Goal: Information Seeking & Learning: Learn about a topic

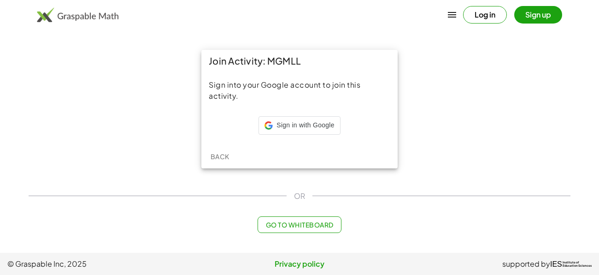
click at [121, 126] on div "Join Activity: MGMLL Sign into your Google account to join this activity. Sign …" at bounding box center [299, 109] width 553 height 130
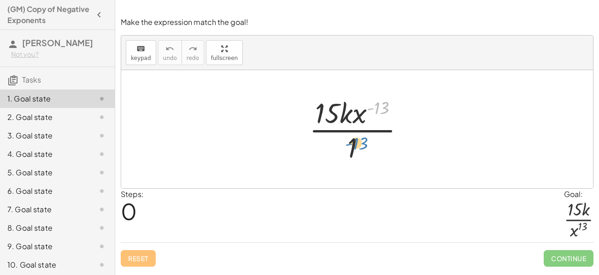
drag, startPoint x: 385, startPoint y: 112, endPoint x: 363, endPoint y: 147, distance: 42.0
click at [363, 147] on div at bounding box center [361, 129] width 112 height 71
drag, startPoint x: 382, startPoint y: 110, endPoint x: 338, endPoint y: 117, distance: 44.4
click at [338, 117] on div at bounding box center [361, 129] width 112 height 71
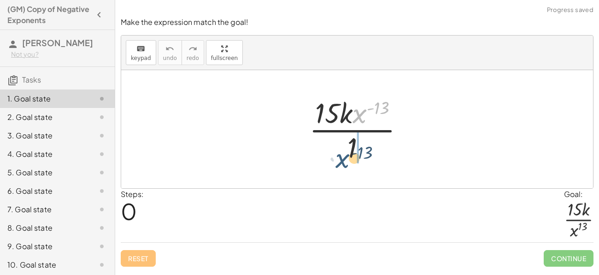
drag, startPoint x: 357, startPoint y: 108, endPoint x: 340, endPoint y: 153, distance: 48.4
click at [340, 153] on div at bounding box center [361, 129] width 112 height 71
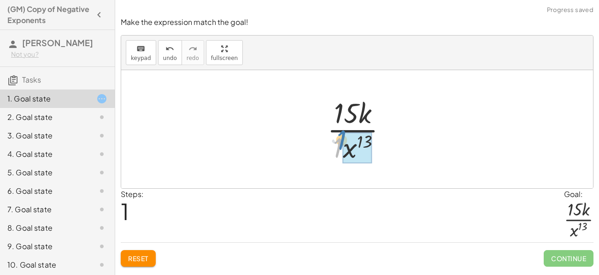
drag, startPoint x: 336, startPoint y: 143, endPoint x: 339, endPoint y: 135, distance: 8.7
click at [339, 135] on div at bounding box center [361, 129] width 77 height 71
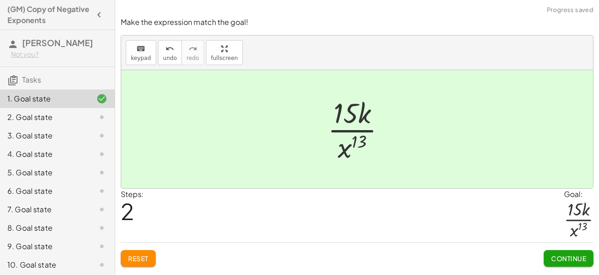
click at [339, 135] on div at bounding box center [360, 129] width 75 height 71
click at [560, 259] on span "Continue" at bounding box center [568, 258] width 35 height 8
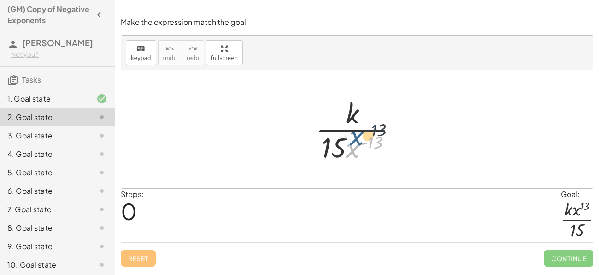
drag, startPoint x: 349, startPoint y: 144, endPoint x: 356, endPoint y: 122, distance: 23.0
click at [356, 122] on div at bounding box center [360, 129] width 99 height 71
drag, startPoint x: 354, startPoint y: 152, endPoint x: 378, endPoint y: 114, distance: 45.0
click at [378, 114] on div at bounding box center [360, 129] width 99 height 71
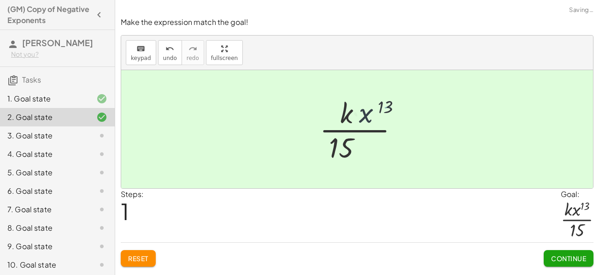
click at [378, 114] on div at bounding box center [361, 129] width 80 height 71
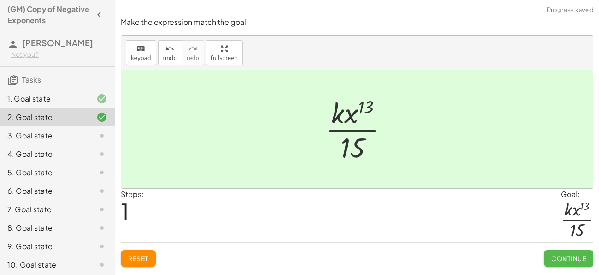
click at [565, 259] on span "Continue" at bounding box center [568, 258] width 35 height 8
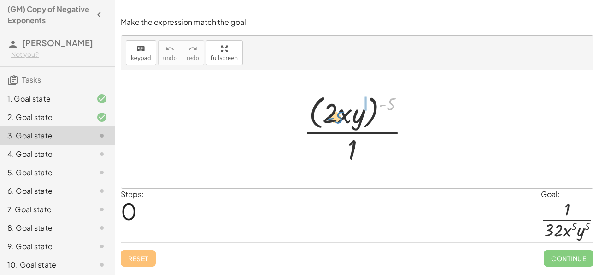
drag, startPoint x: 391, startPoint y: 98, endPoint x: 336, endPoint y: 111, distance: 56.9
click at [336, 111] on div at bounding box center [361, 128] width 124 height 75
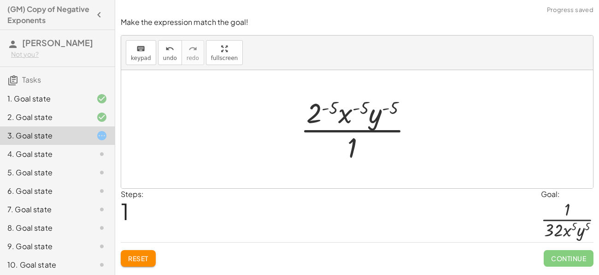
click at [333, 104] on div at bounding box center [360, 129] width 129 height 71
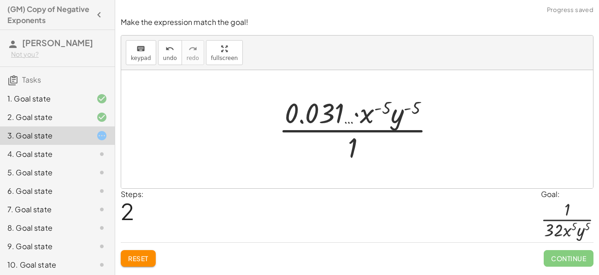
click at [366, 113] on div at bounding box center [360, 129] width 173 height 71
click at [326, 109] on div at bounding box center [360, 129] width 173 height 71
click at [149, 261] on button "Reset" at bounding box center [138, 258] width 35 height 17
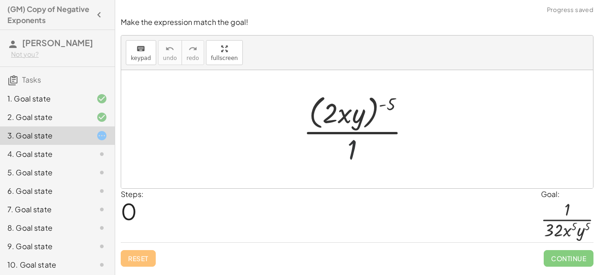
click at [348, 141] on div at bounding box center [361, 128] width 124 height 75
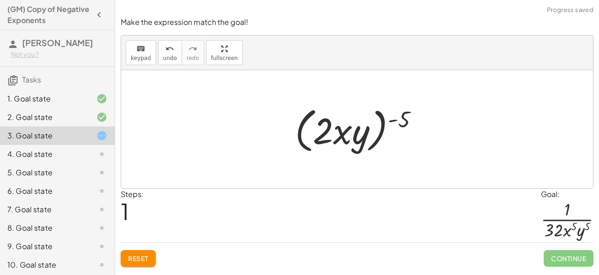
click at [146, 262] on button "Reset" at bounding box center [138, 258] width 35 height 17
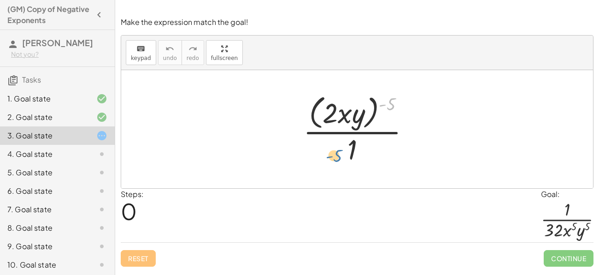
drag, startPoint x: 388, startPoint y: 104, endPoint x: 341, endPoint y: 148, distance: 64.9
click at [341, 148] on div at bounding box center [361, 128] width 124 height 75
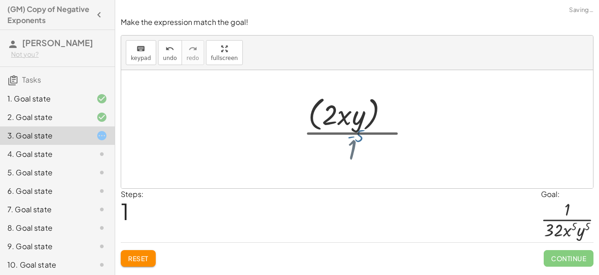
click at [341, 148] on div at bounding box center [360, 129] width 140 height 53
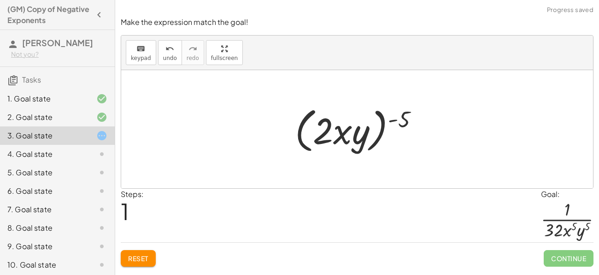
click at [131, 274] on div "Make the expression match the goal! keyboard keypad undo undo redo redo fullscr…" at bounding box center [357, 137] width 484 height 275
click at [134, 254] on span "Reset" at bounding box center [138, 258] width 20 height 8
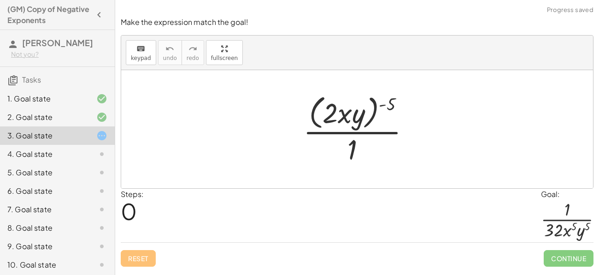
click at [334, 114] on div at bounding box center [361, 128] width 124 height 75
click at [347, 117] on div at bounding box center [361, 128] width 124 height 75
drag, startPoint x: 389, startPoint y: 100, endPoint x: 355, endPoint y: 112, distance: 36.5
click at [355, 112] on div at bounding box center [361, 128] width 124 height 75
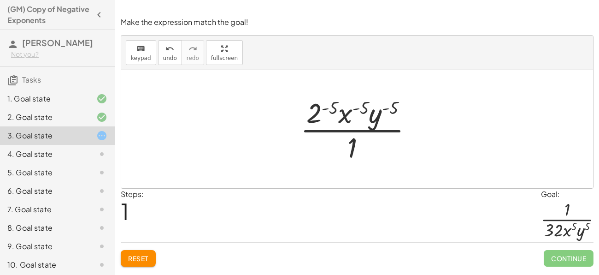
click at [374, 116] on div at bounding box center [360, 129] width 129 height 71
drag, startPoint x: 372, startPoint y: 124, endPoint x: 365, endPoint y: 141, distance: 18.8
click at [365, 141] on div at bounding box center [360, 129] width 129 height 71
click at [391, 106] on div at bounding box center [360, 129] width 129 height 71
click at [366, 109] on div at bounding box center [360, 129] width 129 height 71
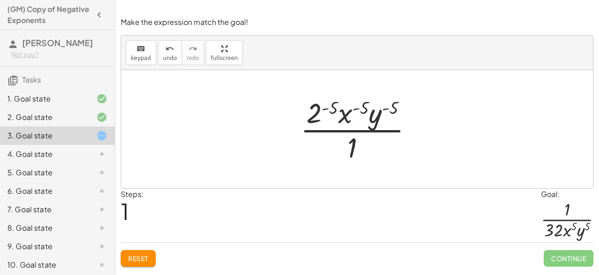
click at [337, 108] on div at bounding box center [360, 129] width 129 height 71
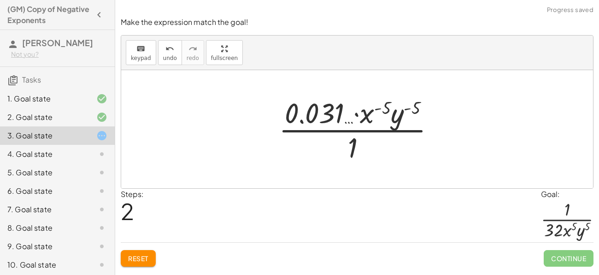
click at [150, 255] on button "Reset" at bounding box center [138, 258] width 35 height 17
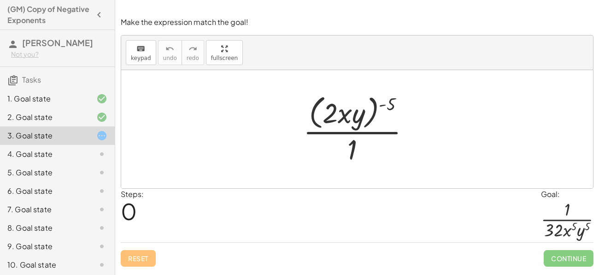
click at [345, 115] on div at bounding box center [361, 128] width 124 height 75
click at [351, 118] on div at bounding box center [361, 128] width 124 height 75
click at [332, 115] on div at bounding box center [361, 128] width 124 height 75
drag, startPoint x: 352, startPoint y: 153, endPoint x: 333, endPoint y: 128, distance: 32.0
click at [333, 128] on div at bounding box center [361, 128] width 124 height 75
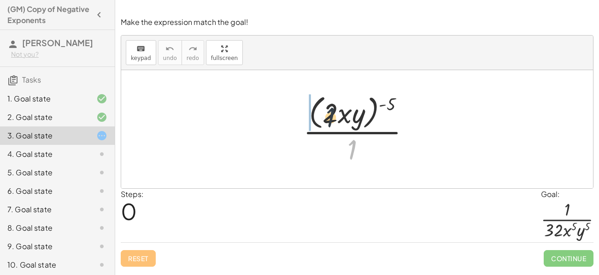
drag, startPoint x: 354, startPoint y: 142, endPoint x: 329, endPoint y: 107, distance: 42.3
click at [329, 107] on div at bounding box center [361, 128] width 124 height 75
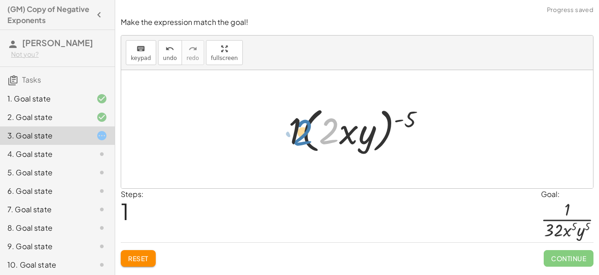
drag, startPoint x: 335, startPoint y: 132, endPoint x: 307, endPoint y: 133, distance: 28.1
click at [307, 133] on div at bounding box center [360, 129] width 153 height 53
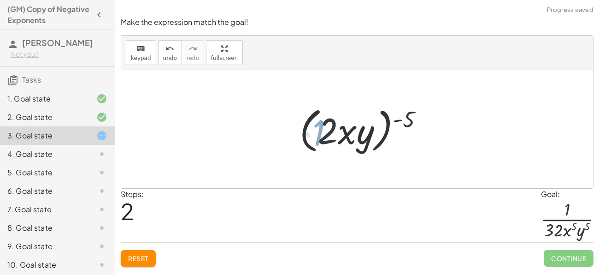
drag, startPoint x: 295, startPoint y: 132, endPoint x: 318, endPoint y: 134, distance: 23.1
click at [318, 134] on div at bounding box center [360, 129] width 140 height 53
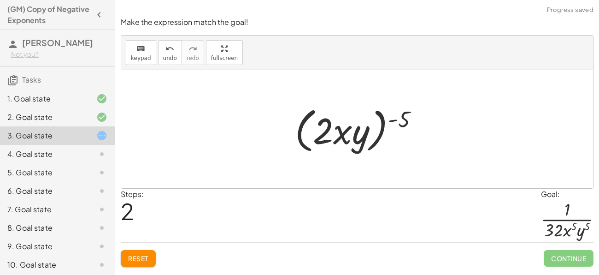
click at [328, 134] on div at bounding box center [360, 129] width 140 height 53
drag, startPoint x: 395, startPoint y: 125, endPoint x: 354, endPoint y: 147, distance: 46.4
click at [354, 147] on div at bounding box center [360, 129] width 140 height 53
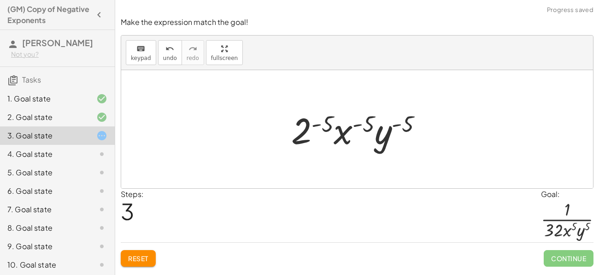
click at [131, 265] on button "Reset" at bounding box center [138, 258] width 35 height 17
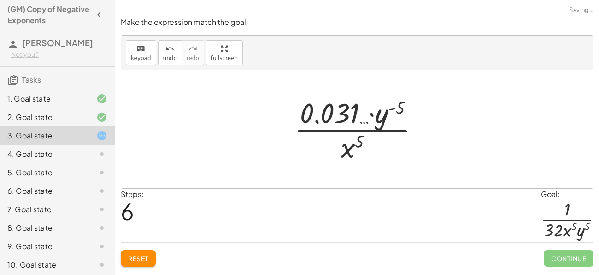
click at [139, 260] on span "Reset" at bounding box center [138, 258] width 20 height 8
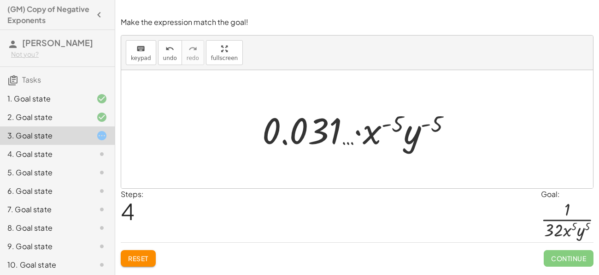
click at [133, 265] on button "Reset" at bounding box center [138, 258] width 35 height 17
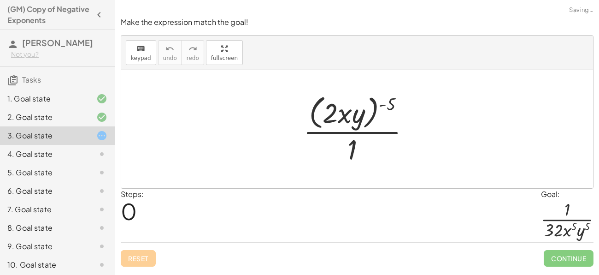
click at [136, 260] on div "Reset Continue" at bounding box center [357, 254] width 473 height 24
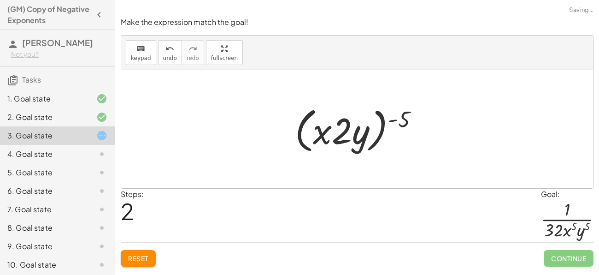
click at [130, 265] on button "Reset" at bounding box center [138, 258] width 35 height 17
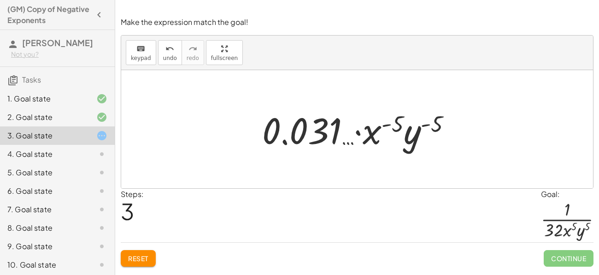
click at [68, 182] on div "5. Goal state" at bounding box center [57, 172] width 115 height 18
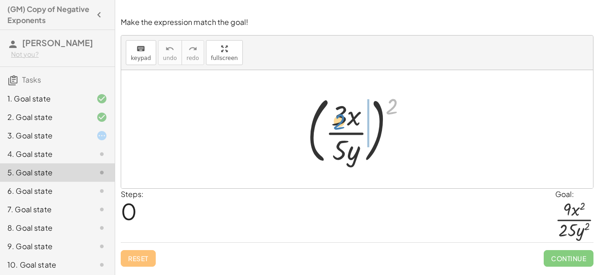
drag, startPoint x: 391, startPoint y: 105, endPoint x: 339, endPoint y: 120, distance: 53.8
click at [339, 120] on div at bounding box center [361, 129] width 116 height 77
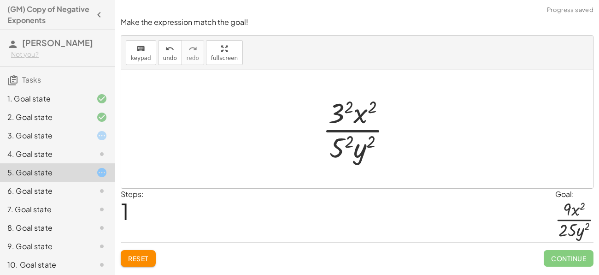
click at [344, 109] on div at bounding box center [361, 129] width 86 height 71
click at [350, 138] on div at bounding box center [360, 129] width 83 height 71
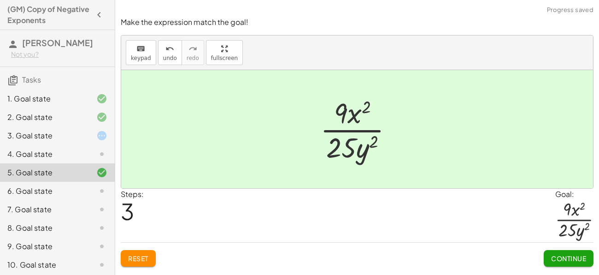
click at [552, 254] on span "Continue" at bounding box center [568, 258] width 35 height 8
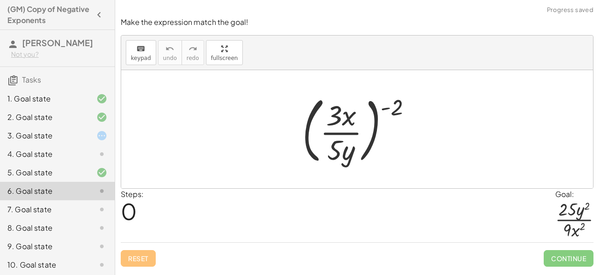
click at [99, 215] on icon at bounding box center [101, 209] width 11 height 11
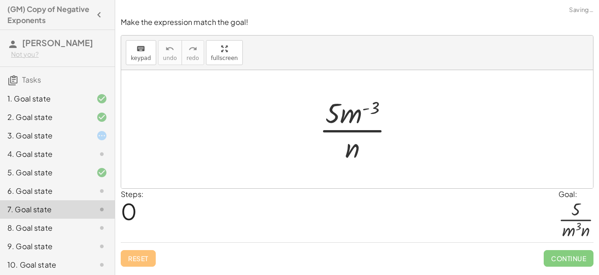
click at [93, 196] on div at bounding box center [95, 190] width 26 height 11
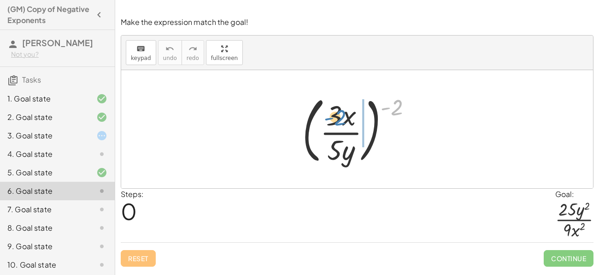
drag, startPoint x: 394, startPoint y: 111, endPoint x: 336, endPoint y: 121, distance: 59.4
click at [336, 121] on div at bounding box center [361, 129] width 126 height 77
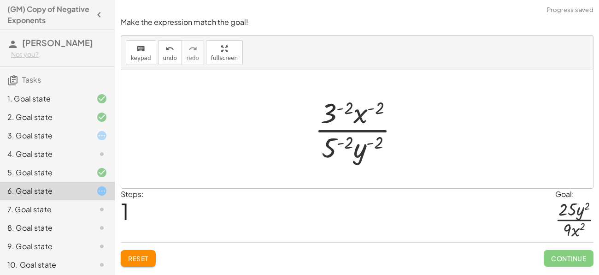
click at [333, 115] on div at bounding box center [360, 129] width 101 height 71
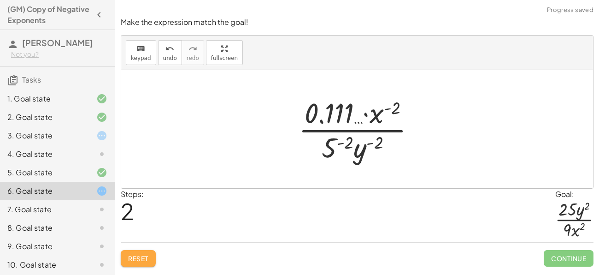
click at [130, 256] on span "Reset" at bounding box center [138, 258] width 20 height 8
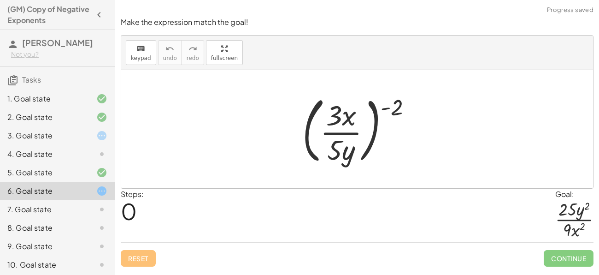
click at [336, 121] on div at bounding box center [361, 129] width 126 height 77
click at [351, 130] on div at bounding box center [361, 129] width 126 height 77
click at [338, 157] on div at bounding box center [361, 129] width 126 height 77
click at [334, 112] on div at bounding box center [361, 129] width 126 height 77
click at [395, 109] on div at bounding box center [361, 129] width 126 height 77
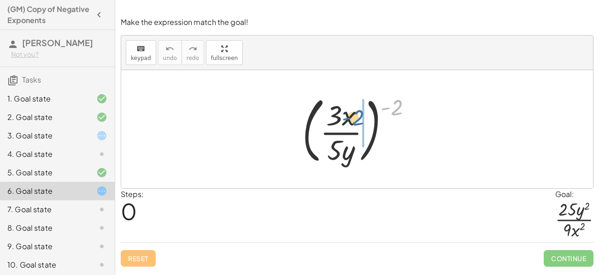
drag, startPoint x: 391, startPoint y: 110, endPoint x: 350, endPoint y: 120, distance: 42.4
click at [350, 120] on div at bounding box center [361, 129] width 126 height 77
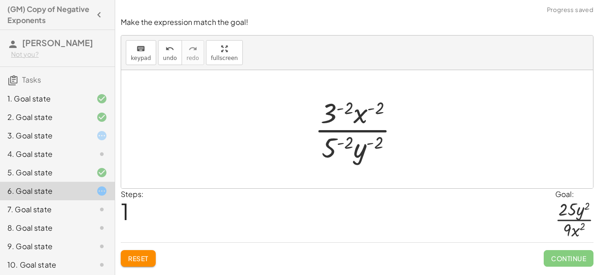
click at [379, 108] on div at bounding box center [360, 129] width 101 height 71
click at [377, 136] on div at bounding box center [360, 129] width 101 height 71
drag, startPoint x: 377, startPoint y: 136, endPoint x: 365, endPoint y: 143, distance: 14.3
click at [365, 143] on div at bounding box center [360, 129] width 101 height 71
drag, startPoint x: 350, startPoint y: 138, endPoint x: 339, endPoint y: 142, distance: 12.0
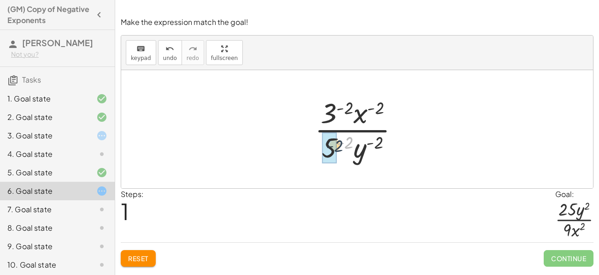
click at [339, 142] on div at bounding box center [360, 129] width 101 height 71
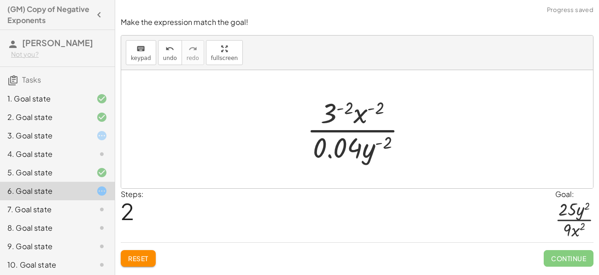
click at [144, 256] on span "Reset" at bounding box center [138, 258] width 20 height 8
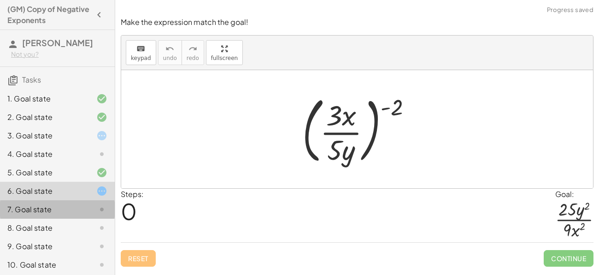
click at [111, 218] on div "7. Goal state" at bounding box center [57, 209] width 115 height 18
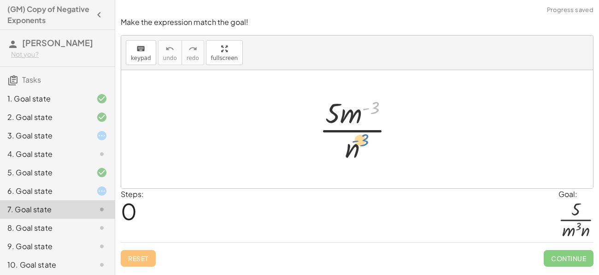
drag, startPoint x: 373, startPoint y: 108, endPoint x: 366, endPoint y: 128, distance: 20.7
click at [366, 128] on div at bounding box center [360, 129] width 91 height 71
drag, startPoint x: 355, startPoint y: 108, endPoint x: 339, endPoint y: 141, distance: 36.3
click at [339, 141] on div at bounding box center [360, 129] width 91 height 71
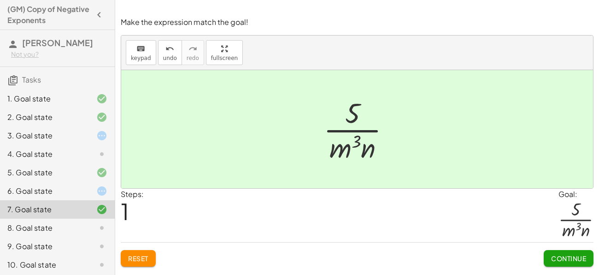
click at [551, 259] on span "Continue" at bounding box center [568, 258] width 35 height 8
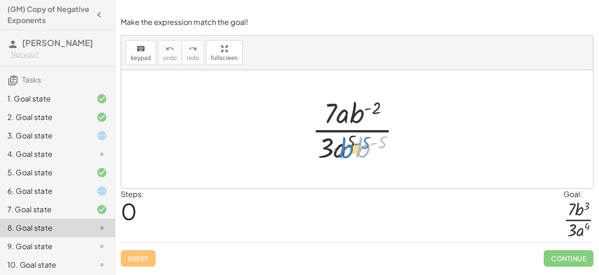
drag, startPoint x: 363, startPoint y: 139, endPoint x: 344, endPoint y: 141, distance: 19.0
click at [344, 141] on div at bounding box center [360, 129] width 106 height 71
drag, startPoint x: 345, startPoint y: 146, endPoint x: 362, endPoint y: 148, distance: 17.2
click at [362, 148] on div at bounding box center [360, 129] width 106 height 71
click at [354, 117] on div at bounding box center [360, 129] width 106 height 71
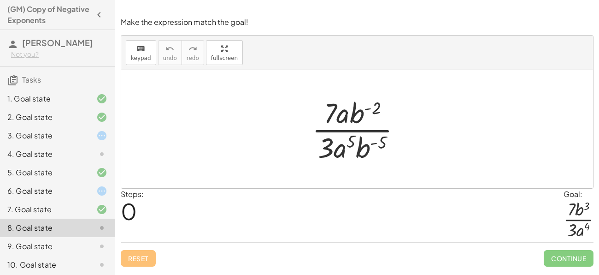
click at [67, 159] on div "4. Goal state" at bounding box center [44, 153] width 74 height 11
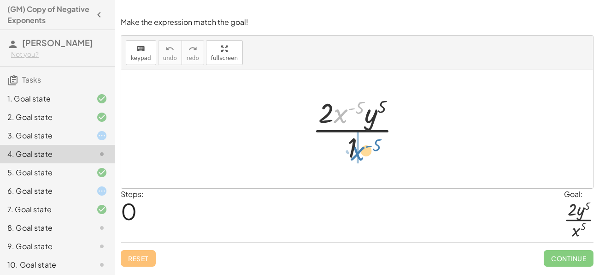
drag, startPoint x: 336, startPoint y: 115, endPoint x: 347, endPoint y: 150, distance: 36.7
click at [347, 150] on div at bounding box center [360, 129] width 105 height 71
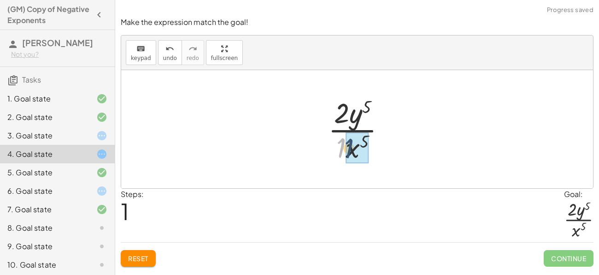
drag, startPoint x: 339, startPoint y: 147, endPoint x: 350, endPoint y: 148, distance: 10.8
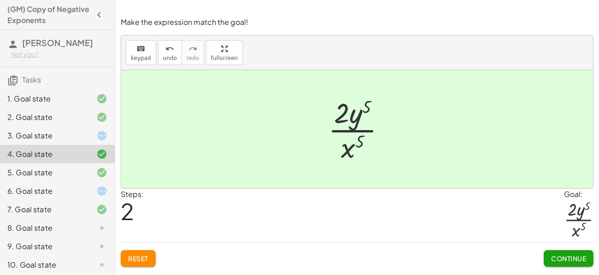
click at [573, 264] on button "Continue" at bounding box center [569, 258] width 50 height 17
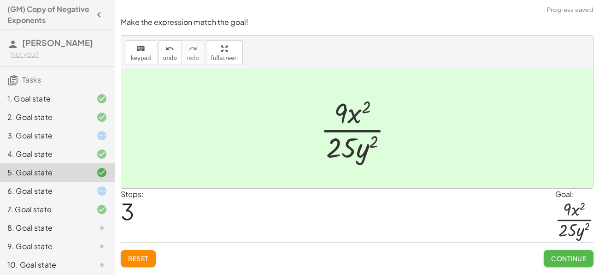
click at [568, 256] on span "Continue" at bounding box center [568, 258] width 35 height 8
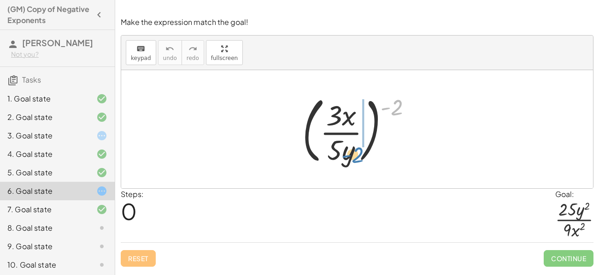
drag, startPoint x: 400, startPoint y: 104, endPoint x: 360, endPoint y: 151, distance: 62.1
click at [360, 151] on div at bounding box center [361, 129] width 126 height 77
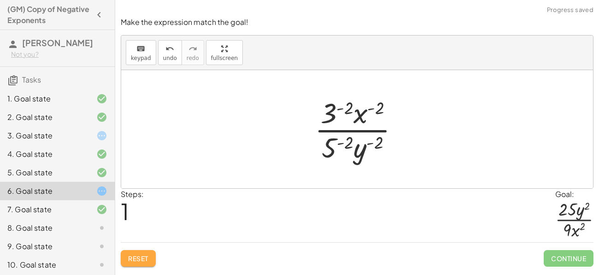
click at [149, 259] on button "Reset" at bounding box center [138, 258] width 35 height 17
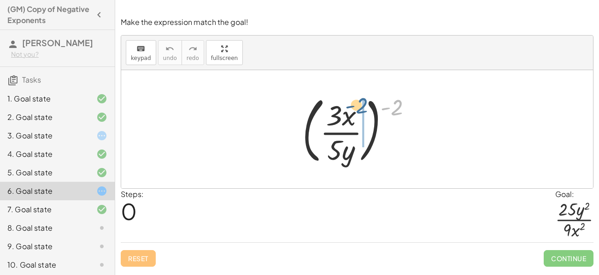
drag, startPoint x: 394, startPoint y: 108, endPoint x: 354, endPoint y: 108, distance: 39.6
click at [354, 108] on div at bounding box center [361, 129] width 126 height 77
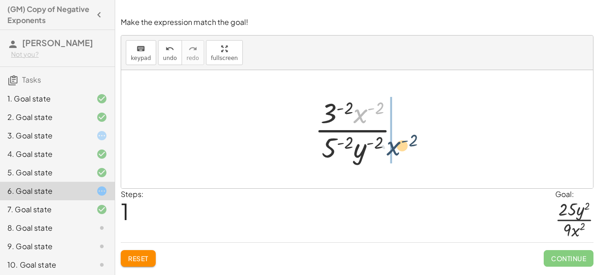
drag, startPoint x: 366, startPoint y: 115, endPoint x: 395, endPoint y: 153, distance: 47.9
click at [395, 153] on div at bounding box center [360, 129] width 101 height 71
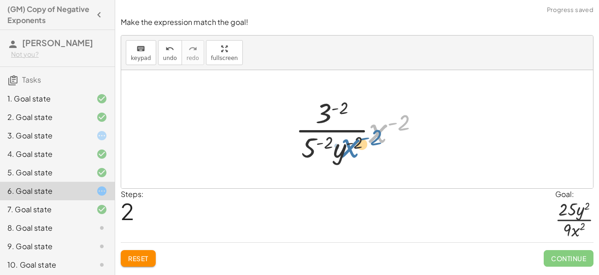
drag, startPoint x: 379, startPoint y: 129, endPoint x: 351, endPoint y: 144, distance: 32.4
click at [351, 144] on div at bounding box center [361, 129] width 140 height 71
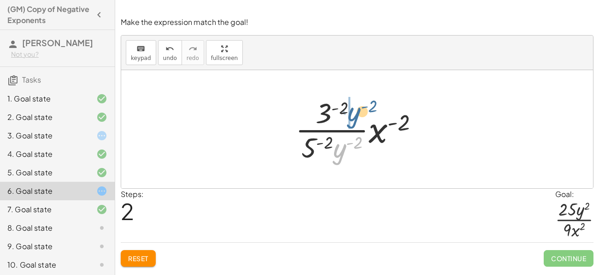
drag, startPoint x: 339, startPoint y: 149, endPoint x: 354, endPoint y: 112, distance: 40.1
click at [354, 112] on div at bounding box center [361, 129] width 140 height 71
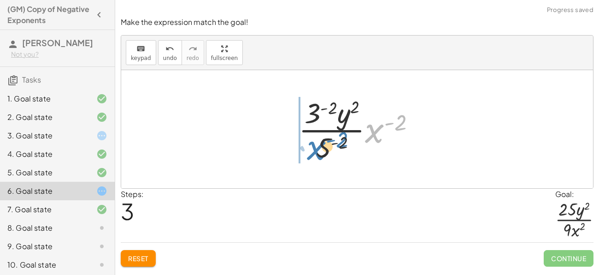
drag, startPoint x: 372, startPoint y: 124, endPoint x: 315, endPoint y: 144, distance: 59.9
click at [315, 144] on div at bounding box center [360, 129] width 133 height 71
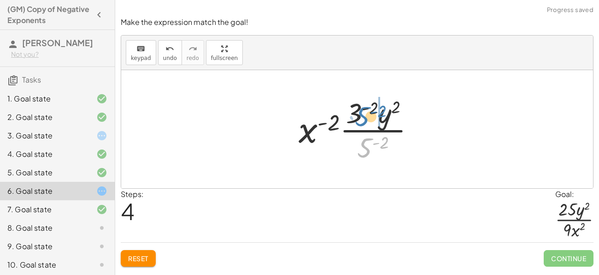
drag, startPoint x: 368, startPoint y: 147, endPoint x: 365, endPoint y: 112, distance: 35.6
click at [365, 112] on div at bounding box center [360, 129] width 133 height 71
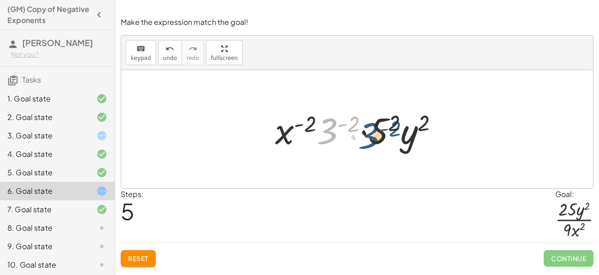
drag, startPoint x: 332, startPoint y: 132, endPoint x: 377, endPoint y: 137, distance: 45.5
click at [377, 137] on div at bounding box center [361, 129] width 180 height 47
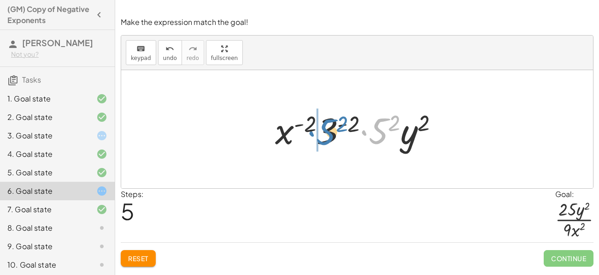
drag, startPoint x: 384, startPoint y: 132, endPoint x: 329, endPoint y: 133, distance: 55.3
click at [329, 133] on div at bounding box center [361, 129] width 180 height 47
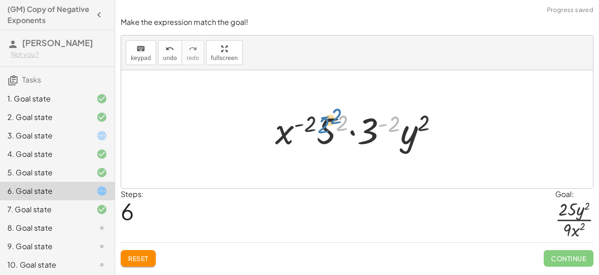
drag, startPoint x: 399, startPoint y: 116, endPoint x: 344, endPoint y: 109, distance: 55.8
click at [344, 109] on div at bounding box center [361, 129] width 180 height 47
drag, startPoint x: 389, startPoint y: 123, endPoint x: 336, endPoint y: 120, distance: 52.6
click at [336, 120] on div at bounding box center [361, 129] width 180 height 47
click at [123, 260] on button "Reset" at bounding box center [138, 258] width 35 height 17
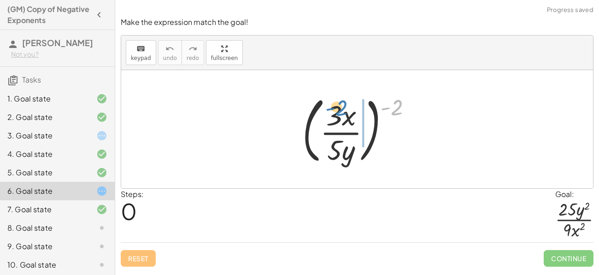
drag, startPoint x: 395, startPoint y: 109, endPoint x: 339, endPoint y: 109, distance: 55.8
click at [339, 109] on div at bounding box center [361, 129] width 126 height 77
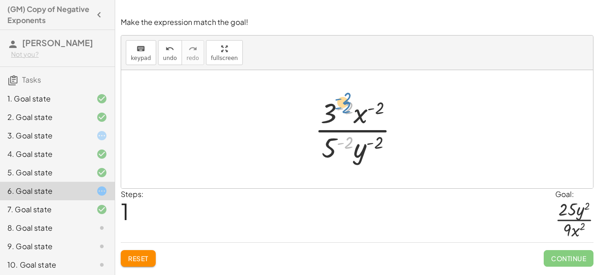
drag, startPoint x: 346, startPoint y: 139, endPoint x: 343, endPoint y: 105, distance: 34.2
click at [343, 105] on div at bounding box center [360, 129] width 101 height 71
drag, startPoint x: 329, startPoint y: 112, endPoint x: 335, endPoint y: 147, distance: 35.9
click at [335, 147] on div at bounding box center [360, 129] width 101 height 71
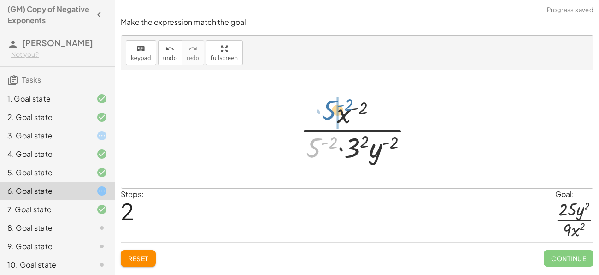
drag, startPoint x: 315, startPoint y: 145, endPoint x: 333, endPoint y: 105, distance: 43.9
click at [333, 105] on div at bounding box center [360, 129] width 130 height 71
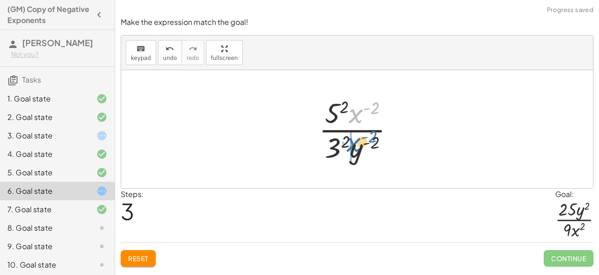
drag, startPoint x: 356, startPoint y: 120, endPoint x: 351, endPoint y: 153, distance: 33.1
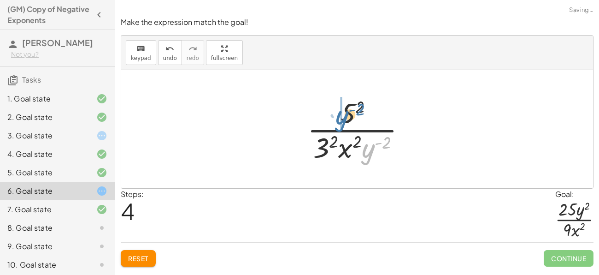
drag, startPoint x: 369, startPoint y: 154, endPoint x: 342, endPoint y: 121, distance: 42.6
click at [342, 121] on div at bounding box center [360, 129] width 115 height 71
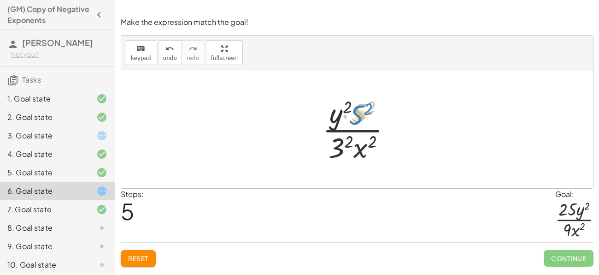
click at [358, 122] on div at bounding box center [361, 129] width 86 height 71
drag, startPoint x: 374, startPoint y: 104, endPoint x: 352, endPoint y: 137, distance: 39.9
click at [352, 137] on div at bounding box center [361, 129] width 86 height 71
click at [358, 112] on div at bounding box center [361, 129] width 86 height 71
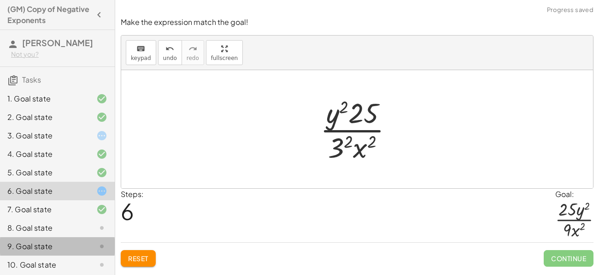
click at [344, 143] on div at bounding box center [360, 129] width 89 height 71
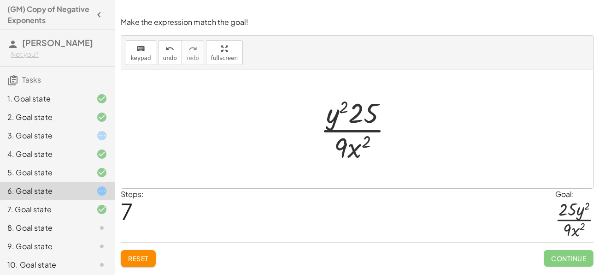
click at [139, 253] on button "Reset" at bounding box center [138, 258] width 35 height 17
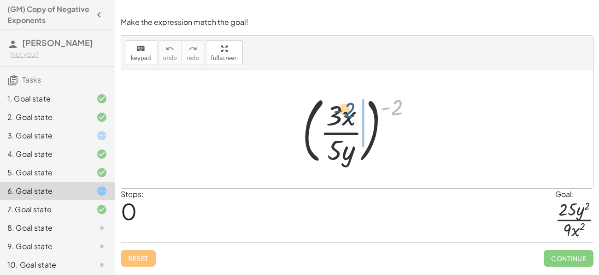
drag, startPoint x: 398, startPoint y: 111, endPoint x: 349, endPoint y: 113, distance: 48.9
click at [349, 113] on div at bounding box center [361, 129] width 126 height 77
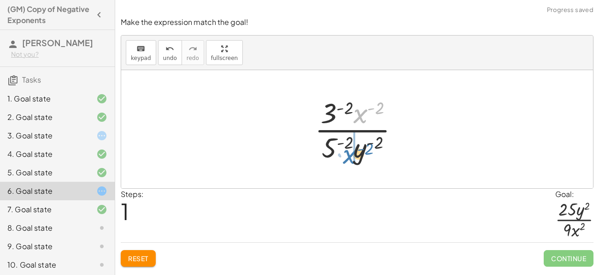
drag, startPoint x: 360, startPoint y: 118, endPoint x: 349, endPoint y: 159, distance: 42.4
click at [349, 159] on div at bounding box center [360, 129] width 101 height 71
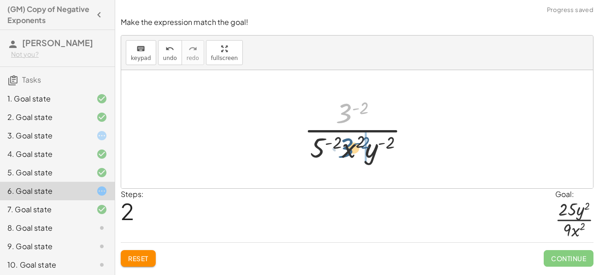
drag, startPoint x: 346, startPoint y: 114, endPoint x: 347, endPoint y: 150, distance: 35.5
click at [347, 150] on div at bounding box center [361, 129] width 122 height 71
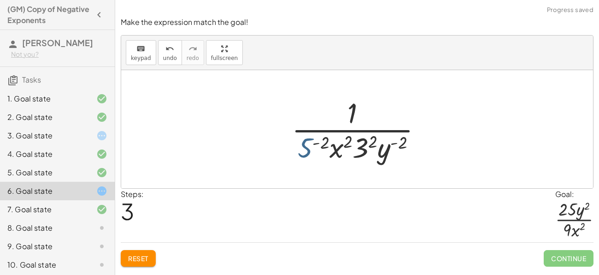
click at [310, 141] on div at bounding box center [360, 129] width 147 height 71
drag, startPoint x: 304, startPoint y: 146, endPoint x: 340, endPoint y: 113, distance: 49.0
click at [340, 113] on div at bounding box center [360, 129] width 147 height 71
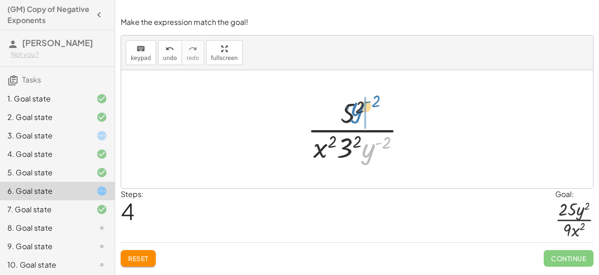
drag, startPoint x: 371, startPoint y: 151, endPoint x: 360, endPoint y: 109, distance: 42.8
click at [360, 109] on div at bounding box center [360, 129] width 115 height 71
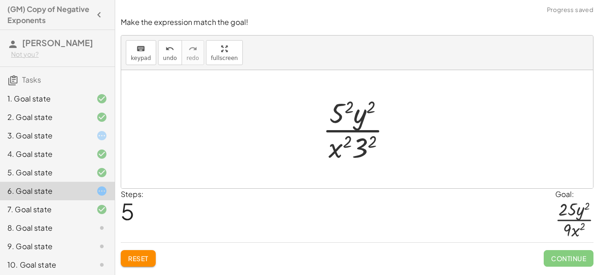
click at [147, 252] on button "Reset" at bounding box center [138, 258] width 35 height 17
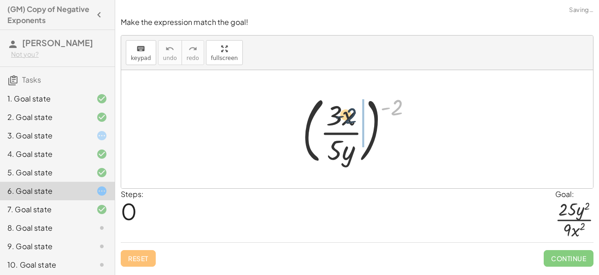
drag, startPoint x: 397, startPoint y: 98, endPoint x: 348, endPoint y: 106, distance: 49.1
click at [348, 106] on div at bounding box center [361, 129] width 126 height 77
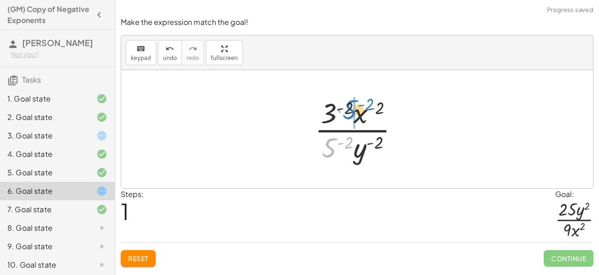
drag, startPoint x: 330, startPoint y: 153, endPoint x: 350, endPoint y: 115, distance: 43.1
click at [350, 115] on div at bounding box center [360, 129] width 101 height 71
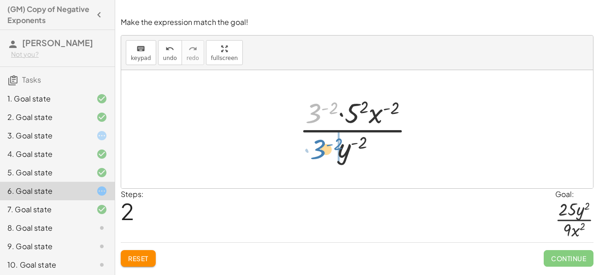
drag, startPoint x: 317, startPoint y: 109, endPoint x: 322, endPoint y: 145, distance: 36.2
click at [322, 145] on div at bounding box center [360, 129] width 131 height 71
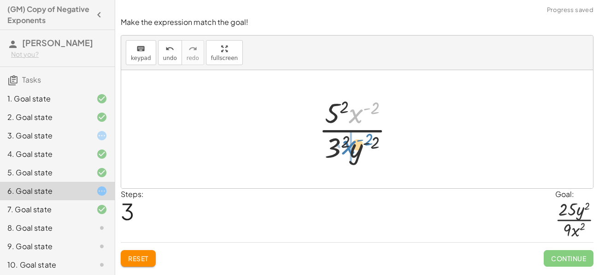
drag, startPoint x: 357, startPoint y: 111, endPoint x: 350, endPoint y: 143, distance: 33.0
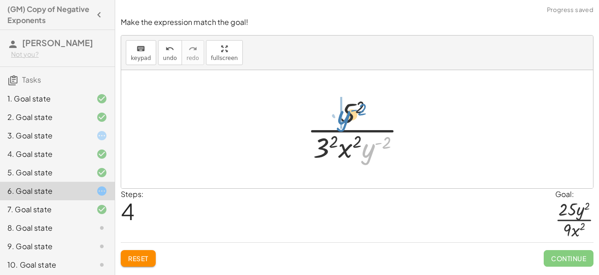
drag, startPoint x: 365, startPoint y: 148, endPoint x: 341, endPoint y: 115, distance: 41.2
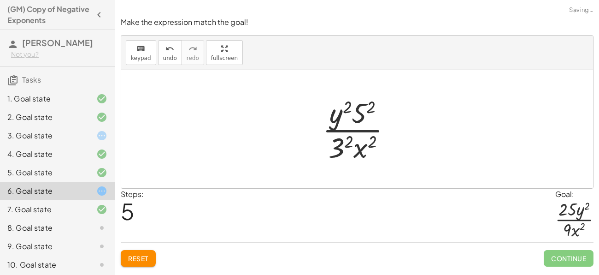
click at [358, 117] on div at bounding box center [361, 129] width 86 height 71
click at [339, 144] on div at bounding box center [360, 129] width 89 height 71
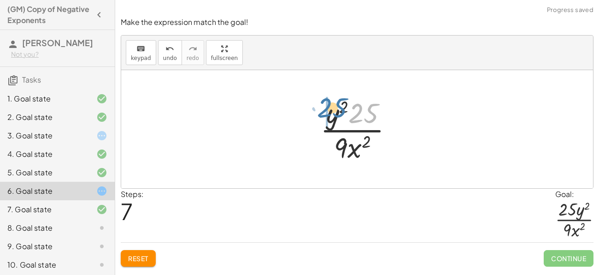
drag, startPoint x: 360, startPoint y: 121, endPoint x: 327, endPoint y: 117, distance: 32.5
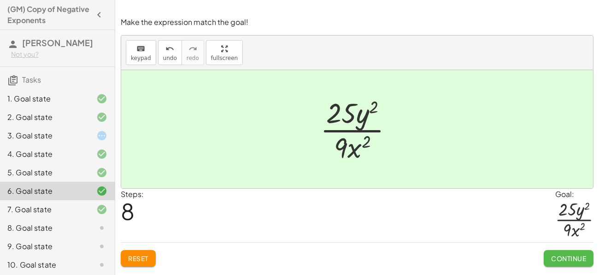
click at [557, 254] on span "Continue" at bounding box center [568, 258] width 35 height 8
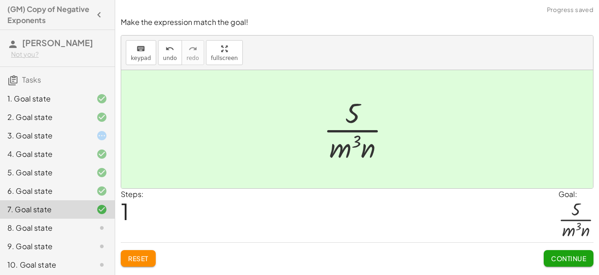
click at [557, 254] on span "Continue" at bounding box center [568, 258] width 35 height 8
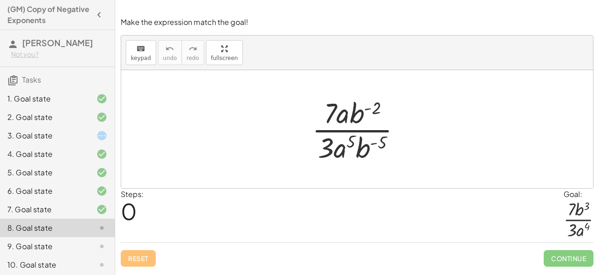
click at [352, 141] on div at bounding box center [360, 129] width 106 height 71
click at [369, 147] on div at bounding box center [360, 129] width 106 height 71
drag, startPoint x: 369, startPoint y: 147, endPoint x: 363, endPoint y: 113, distance: 35.2
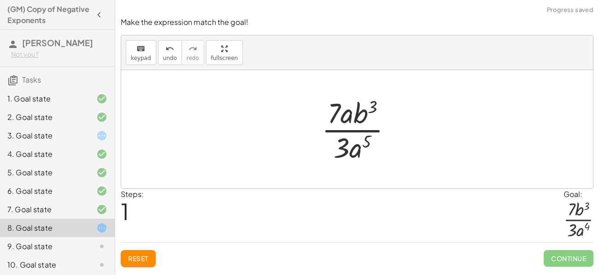
click at [368, 143] on div at bounding box center [360, 129] width 87 height 71
drag, startPoint x: 368, startPoint y: 143, endPoint x: 355, endPoint y: 150, distance: 14.4
click at [355, 150] on div at bounding box center [360, 129] width 87 height 71
click at [343, 118] on div at bounding box center [360, 129] width 87 height 71
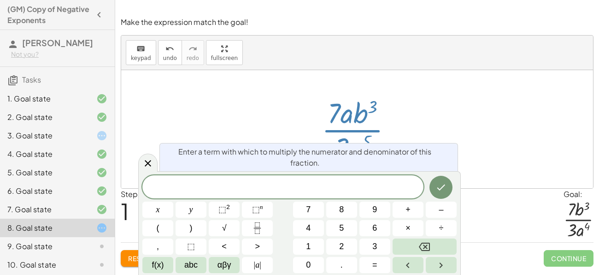
click at [342, 121] on div at bounding box center [360, 129] width 87 height 71
click at [379, 135] on div at bounding box center [360, 129] width 87 height 71
click at [435, 191] on button "Done" at bounding box center [441, 187] width 23 height 23
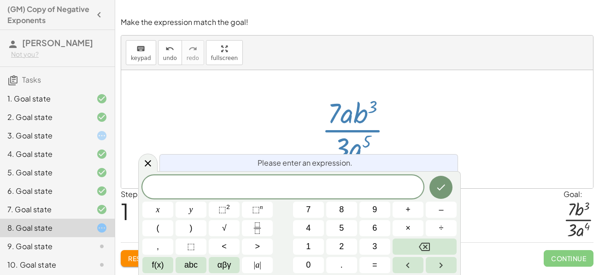
click at [453, 127] on div at bounding box center [357, 129] width 472 height 118
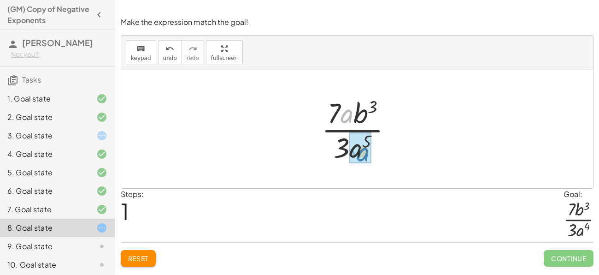
drag, startPoint x: 349, startPoint y: 112, endPoint x: 364, endPoint y: 147, distance: 38.4
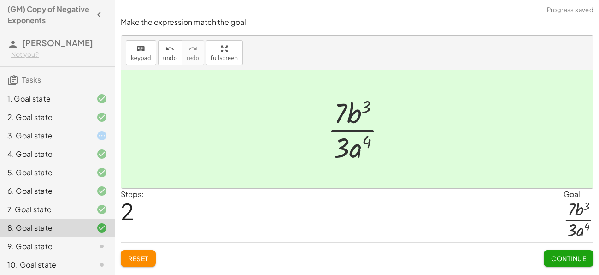
click at [549, 253] on button "Continue" at bounding box center [569, 258] width 50 height 17
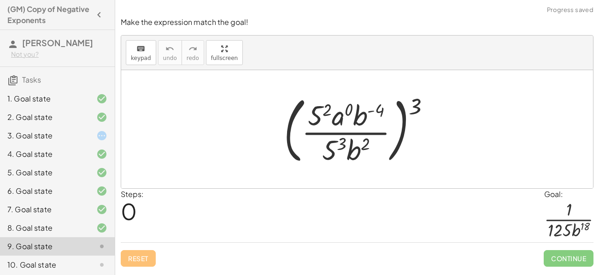
scroll to position [124, 0]
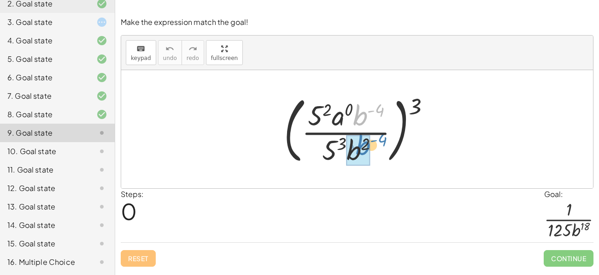
drag, startPoint x: 369, startPoint y: 110, endPoint x: 372, endPoint y: 145, distance: 34.7
click at [372, 145] on div at bounding box center [360, 129] width 163 height 77
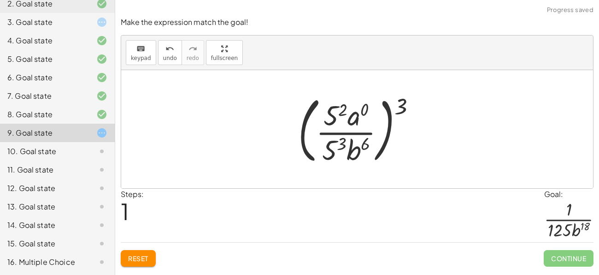
click at [352, 121] on div at bounding box center [361, 129] width 135 height 77
drag, startPoint x: 336, startPoint y: 147, endPoint x: 337, endPoint y: 142, distance: 5.1
click at [337, 142] on div at bounding box center [361, 129] width 135 height 77
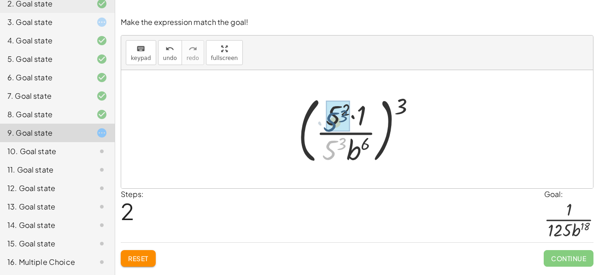
drag, startPoint x: 334, startPoint y: 147, endPoint x: 335, endPoint y: 117, distance: 30.4
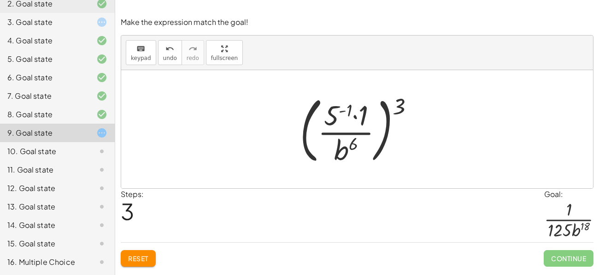
click at [360, 121] on div at bounding box center [360, 129] width 131 height 77
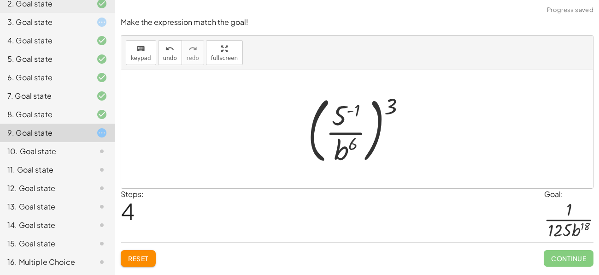
click at [355, 109] on div at bounding box center [360, 129] width 115 height 77
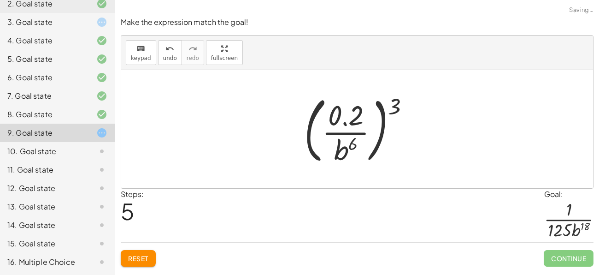
click at [355, 109] on div at bounding box center [361, 129] width 122 height 77
click at [158, 253] on div "Reset Continue" at bounding box center [357, 254] width 473 height 24
click at [143, 259] on span "Reset" at bounding box center [138, 258] width 20 height 8
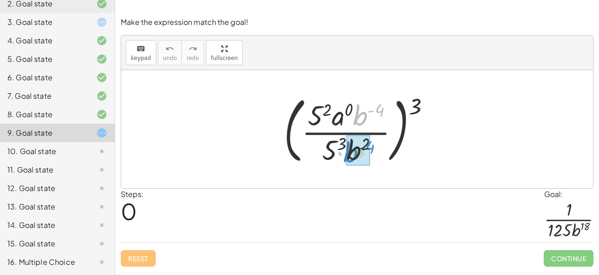
drag, startPoint x: 364, startPoint y: 116, endPoint x: 355, endPoint y: 155, distance: 40.1
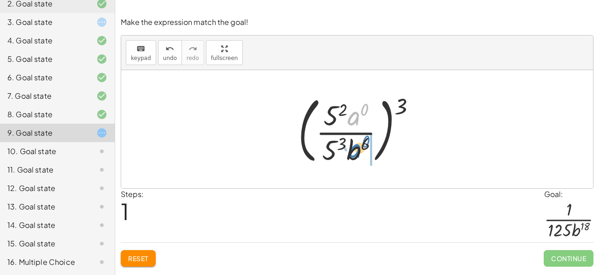
drag, startPoint x: 354, startPoint y: 118, endPoint x: 356, endPoint y: 153, distance: 34.6
click at [356, 153] on div at bounding box center [361, 129] width 135 height 77
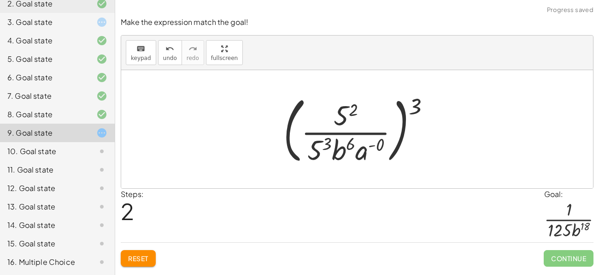
click at [138, 259] on span "Reset" at bounding box center [138, 258] width 20 height 8
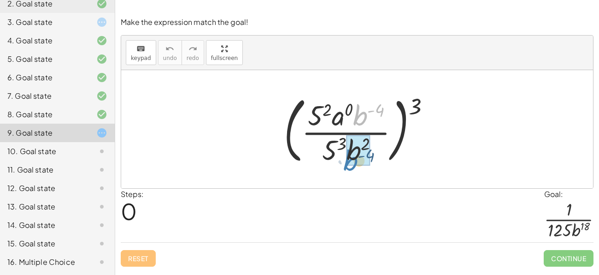
drag, startPoint x: 356, startPoint y: 117, endPoint x: 348, endPoint y: 163, distance: 46.9
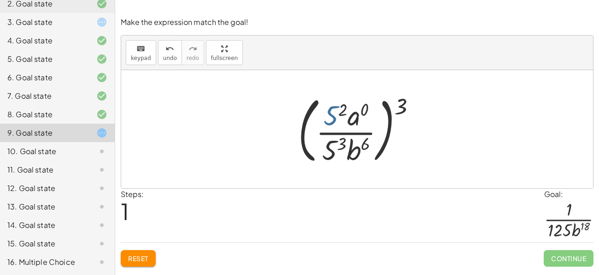
drag, startPoint x: 334, startPoint y: 110, endPoint x: 334, endPoint y: 115, distance: 5.1
click at [334, 115] on div at bounding box center [361, 129] width 135 height 77
click at [332, 111] on div at bounding box center [361, 129] width 135 height 77
drag, startPoint x: 332, startPoint y: 111, endPoint x: 336, endPoint y: 141, distance: 30.2
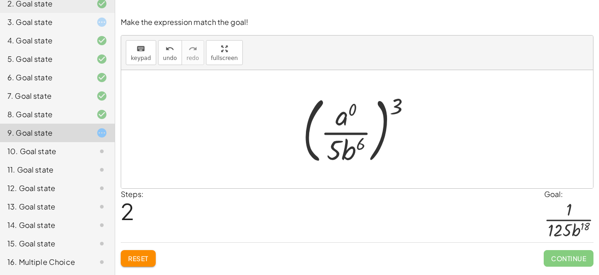
click at [136, 253] on button "Reset" at bounding box center [138, 258] width 35 height 17
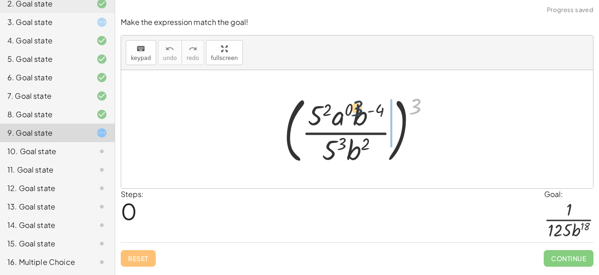
drag, startPoint x: 414, startPoint y: 110, endPoint x: 348, endPoint y: 113, distance: 66.5
click at [348, 113] on div at bounding box center [360, 129] width 163 height 77
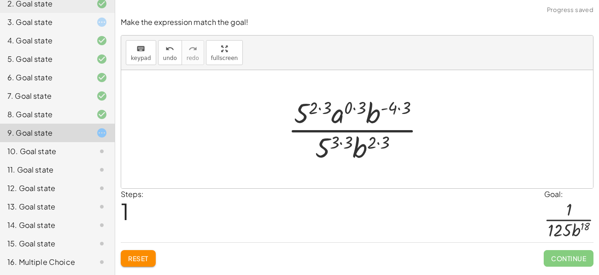
click at [326, 106] on div at bounding box center [360, 129] width 154 height 71
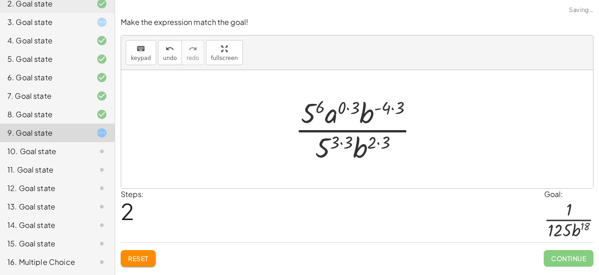
click at [343, 106] on div at bounding box center [360, 129] width 141 height 71
click at [394, 103] on div at bounding box center [360, 129] width 127 height 71
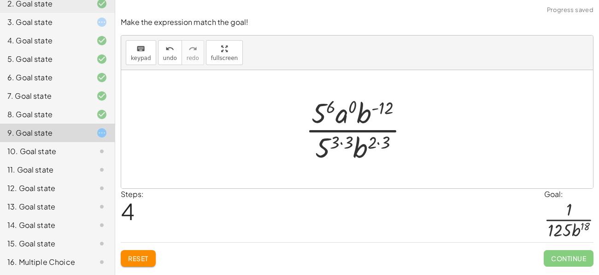
click at [379, 147] on div at bounding box center [361, 129] width 120 height 71
click at [352, 141] on div at bounding box center [361, 129] width 120 height 71
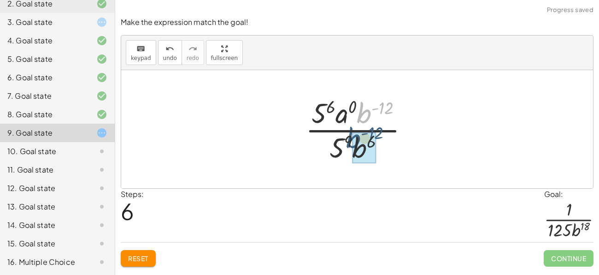
drag, startPoint x: 367, startPoint y: 117, endPoint x: 355, endPoint y: 143, distance: 29.3
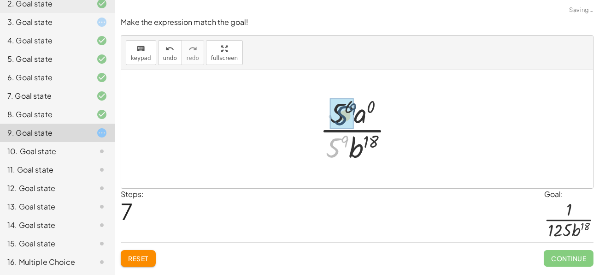
drag, startPoint x: 336, startPoint y: 144, endPoint x: 343, endPoint y: 111, distance: 34.1
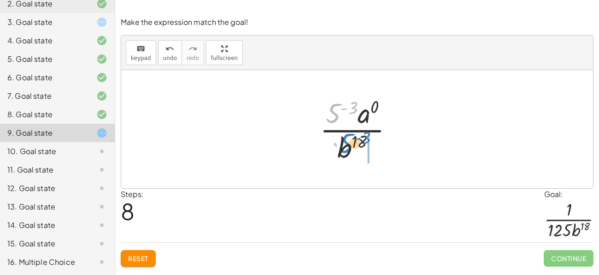
drag, startPoint x: 336, startPoint y: 111, endPoint x: 348, endPoint y: 144, distance: 35.3
click at [348, 144] on div at bounding box center [360, 129] width 90 height 71
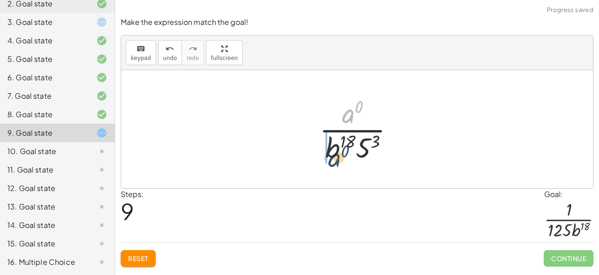
drag, startPoint x: 348, startPoint y: 118, endPoint x: 331, endPoint y: 168, distance: 52.3
click at [331, 168] on div "( · 5 2 · a 0 · b ( - 4 ) · 5 3 · b 2 ) 3 · 5 ( · 2 · 3 ) · a ( · 0 · 3 ) · b (…" at bounding box center [357, 129] width 472 height 118
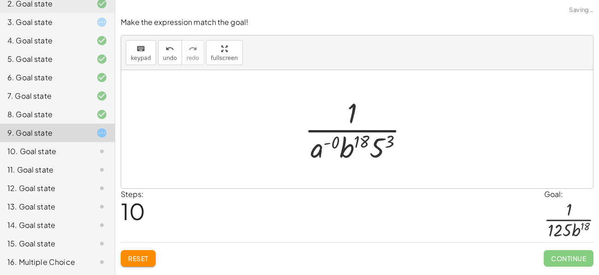
drag, startPoint x: 331, startPoint y: 168, endPoint x: 335, endPoint y: 149, distance: 19.2
click at [335, 149] on div "( · 5 2 · a 0 · b ( - 4 ) · 5 3 · b 2 ) 3 · 5 ( · 2 · 3 ) · a ( · 0 · 3 ) · b (…" at bounding box center [357, 129] width 472 height 118
click at [351, 147] on div at bounding box center [360, 129] width 121 height 71
click at [149, 257] on button "Reset" at bounding box center [138, 258] width 35 height 17
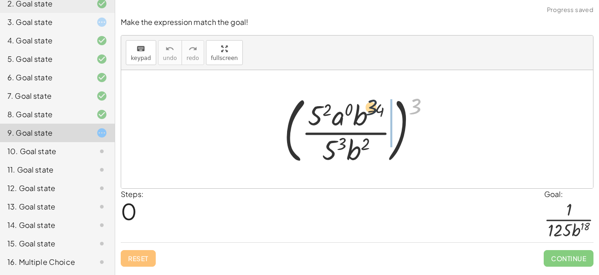
drag, startPoint x: 415, startPoint y: 101, endPoint x: 347, endPoint y: 102, distance: 68.2
click at [347, 102] on div at bounding box center [360, 129] width 163 height 77
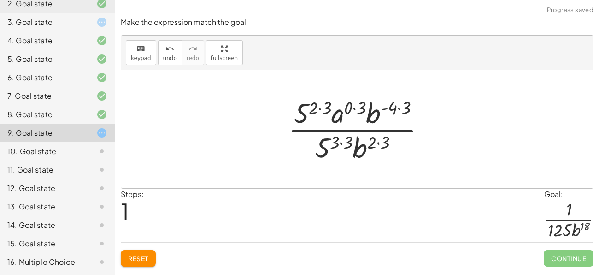
click at [329, 106] on div at bounding box center [360, 129] width 154 height 71
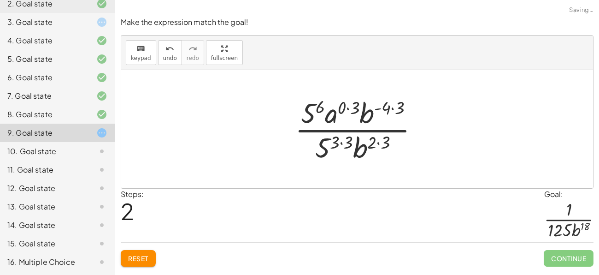
click at [340, 107] on div at bounding box center [360, 129] width 141 height 71
click at [378, 105] on div at bounding box center [360, 129] width 127 height 71
click at [384, 111] on div at bounding box center [360, 129] width 127 height 71
click at [381, 108] on div at bounding box center [360, 129] width 127 height 71
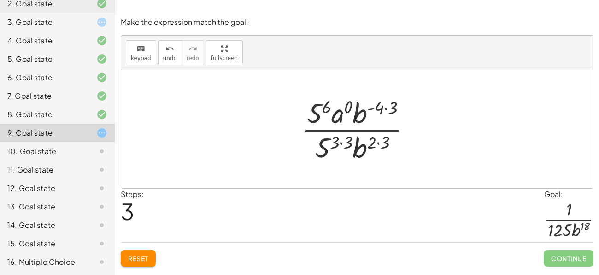
click at [394, 106] on div at bounding box center [360, 129] width 127 height 71
click at [393, 106] on div at bounding box center [361, 129] width 120 height 71
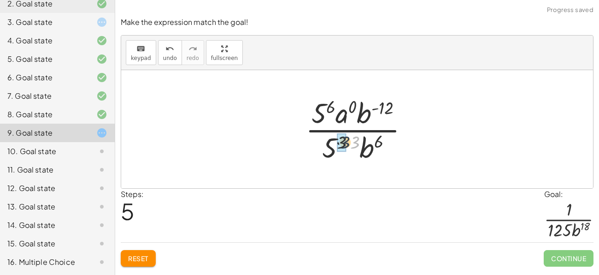
drag, startPoint x: 354, startPoint y: 141, endPoint x: 342, endPoint y: 142, distance: 12.0
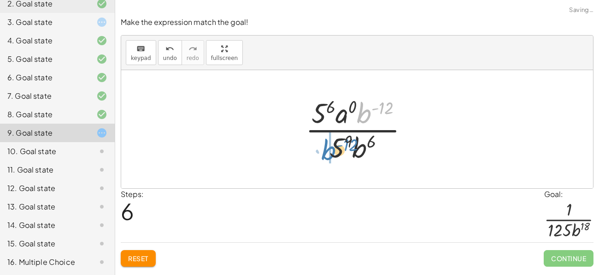
drag, startPoint x: 363, startPoint y: 118, endPoint x: 327, endPoint y: 155, distance: 51.5
click at [327, 155] on div at bounding box center [361, 129] width 120 height 71
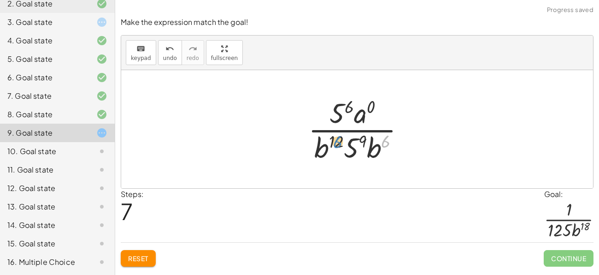
drag, startPoint x: 386, startPoint y: 141, endPoint x: 337, endPoint y: 142, distance: 48.9
click at [337, 142] on div at bounding box center [360, 129] width 113 height 71
drag, startPoint x: 377, startPoint y: 151, endPoint x: 325, endPoint y: 151, distance: 51.6
click at [360, 141] on div at bounding box center [360, 129] width 114 height 71
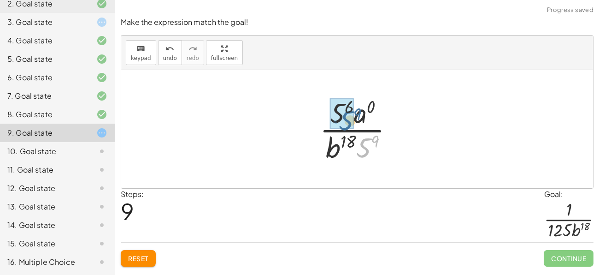
drag, startPoint x: 367, startPoint y: 148, endPoint x: 347, endPoint y: 119, distance: 35.7
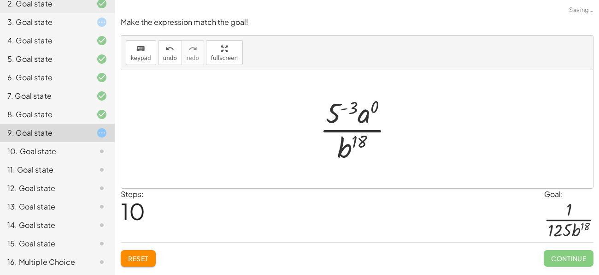
click at [349, 109] on div at bounding box center [360, 129] width 90 height 71
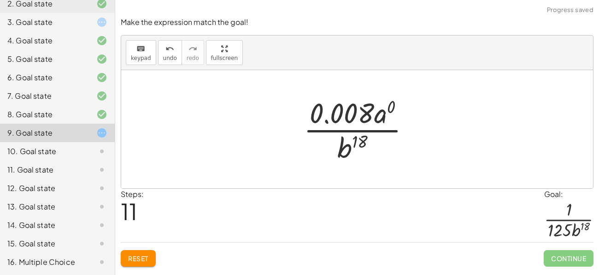
click at [349, 109] on div at bounding box center [360, 129] width 123 height 71
click at [163, 49] on div "undo" at bounding box center [170, 48] width 14 height 11
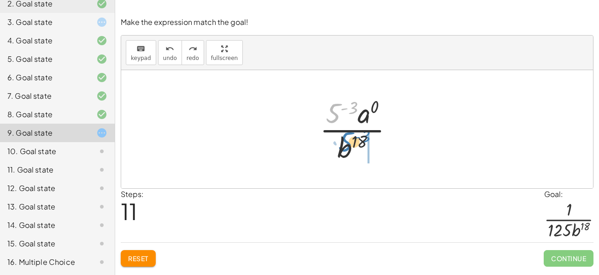
drag, startPoint x: 335, startPoint y: 118, endPoint x: 348, endPoint y: 147, distance: 32.0
click at [348, 147] on div at bounding box center [360, 129] width 90 height 71
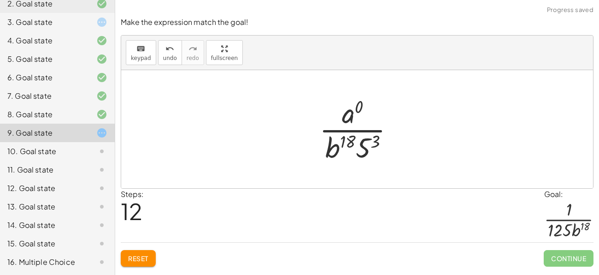
click at [361, 146] on div at bounding box center [361, 129] width 92 height 71
drag, startPoint x: 364, startPoint y: 147, endPoint x: 322, endPoint y: 147, distance: 41.9
click at [322, 147] on div at bounding box center [360, 129] width 107 height 71
click at [349, 118] on div at bounding box center [360, 129] width 107 height 71
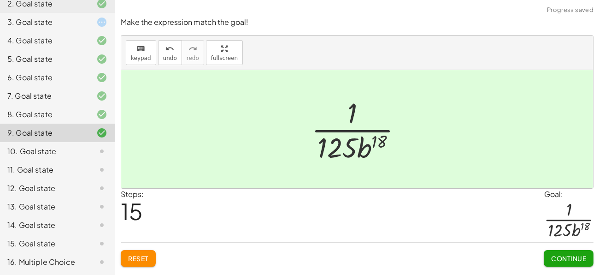
click at [562, 259] on span "Continue" at bounding box center [568, 258] width 35 height 8
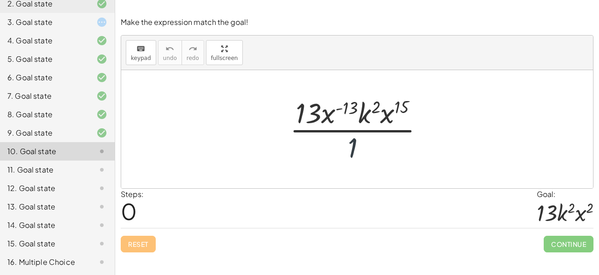
click at [355, 140] on div at bounding box center [360, 129] width 151 height 71
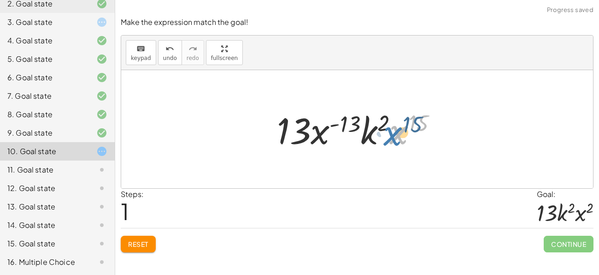
drag, startPoint x: 396, startPoint y: 136, endPoint x: 390, endPoint y: 137, distance: 5.7
click at [390, 137] on div at bounding box center [360, 129] width 177 height 47
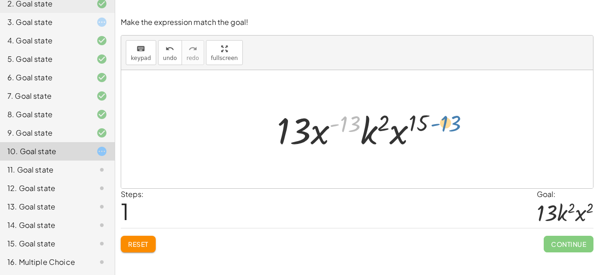
drag, startPoint x: 350, startPoint y: 125, endPoint x: 451, endPoint y: 124, distance: 100.5
click at [354, 118] on div at bounding box center [360, 129] width 177 height 47
drag, startPoint x: 350, startPoint y: 120, endPoint x: 422, endPoint y: 121, distance: 72.4
click at [422, 121] on div at bounding box center [360, 129] width 177 height 47
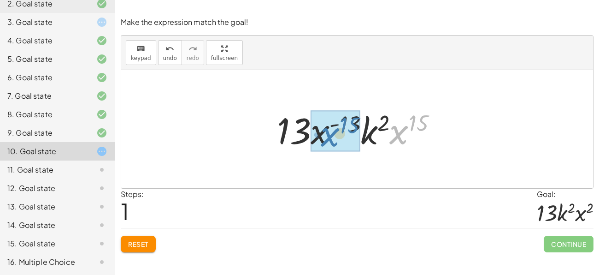
drag, startPoint x: 396, startPoint y: 141, endPoint x: 327, endPoint y: 143, distance: 69.7
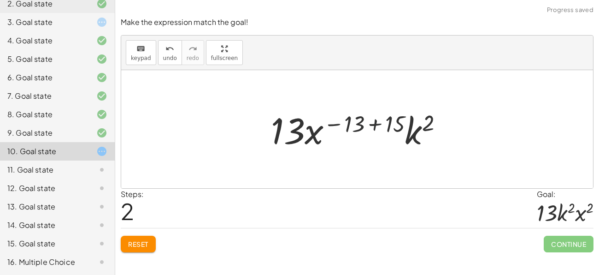
click at [377, 123] on div at bounding box center [360, 129] width 189 height 47
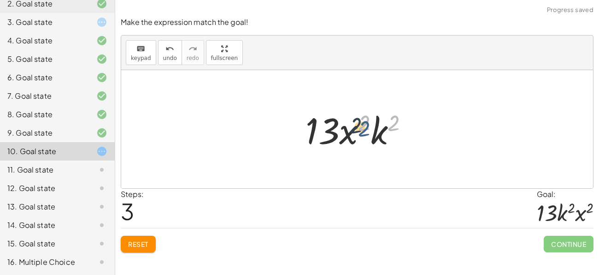
drag, startPoint x: 389, startPoint y: 130, endPoint x: 368, endPoint y: 137, distance: 22.3
click at [368, 137] on div at bounding box center [361, 129] width 120 height 47
click at [370, 138] on div at bounding box center [361, 129] width 120 height 47
drag, startPoint x: 375, startPoint y: 140, endPoint x: 343, endPoint y: 141, distance: 31.8
click at [343, 141] on div at bounding box center [361, 129] width 120 height 47
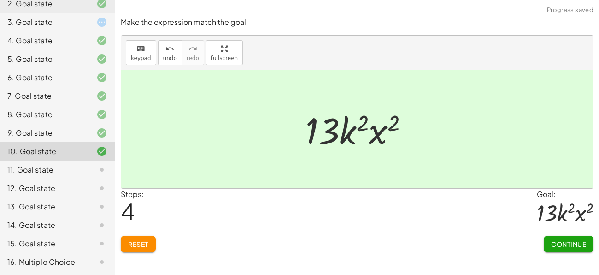
click at [554, 241] on span "Continue" at bounding box center [568, 244] width 35 height 8
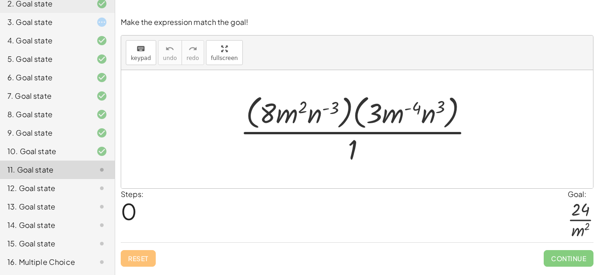
click at [339, 109] on div at bounding box center [361, 128] width 250 height 75
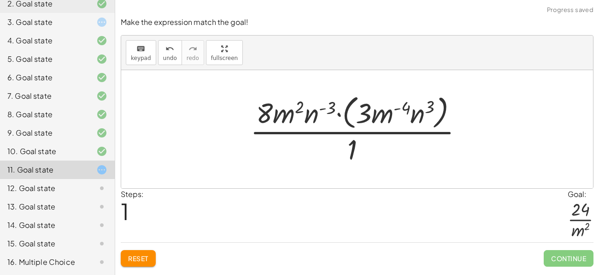
click at [327, 103] on div at bounding box center [361, 128] width 230 height 75
click at [305, 105] on div at bounding box center [361, 128] width 230 height 75
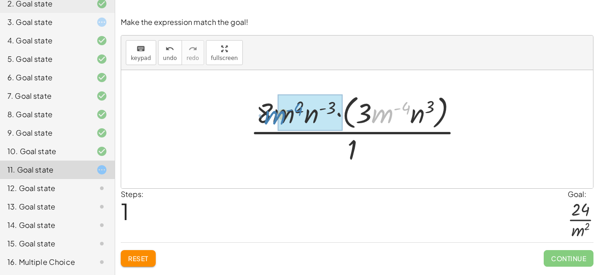
drag, startPoint x: 383, startPoint y: 118, endPoint x: 277, endPoint y: 119, distance: 106.0
click at [277, 119] on div at bounding box center [361, 128] width 230 height 75
